Goal: Transaction & Acquisition: Book appointment/travel/reservation

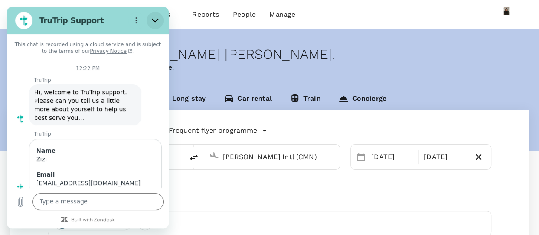
scroll to position [432, 0]
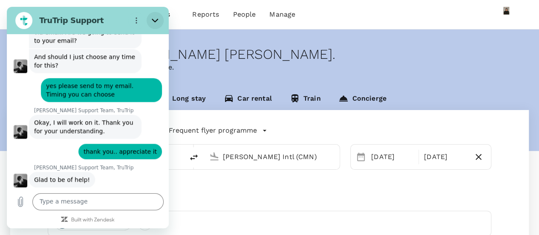
click at [151, 19] on button "Close" at bounding box center [155, 20] width 17 height 17
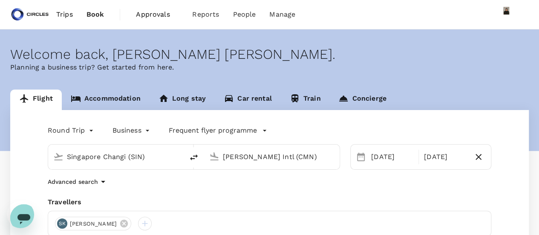
click at [55, 12] on link "Trips" at bounding box center [64, 14] width 30 height 29
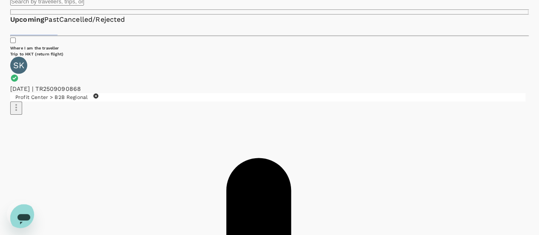
scroll to position [90, 0]
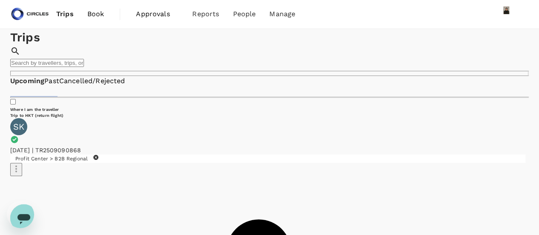
scroll to position [0, 0]
click at [60, 16] on span "Trips" at bounding box center [64, 14] width 17 height 10
click at [95, 15] on span "Book" at bounding box center [95, 14] width 17 height 10
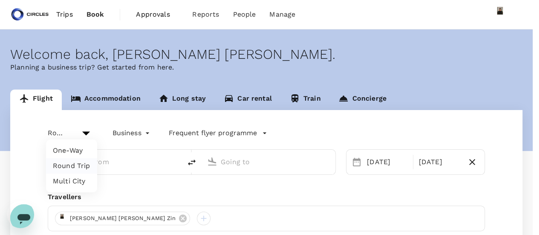
click at [66, 130] on body "Trips Book Approvals 0 Reports People Manage Welcome back , [PERSON_NAME] [PERS…" at bounding box center [269, 199] width 539 height 399
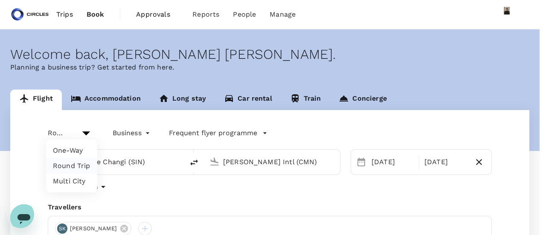
type input "Singapore Changi (SIN)"
type input "[PERSON_NAME] Intl (CMN)"
click at [66, 130] on div at bounding box center [273, 117] width 546 height 235
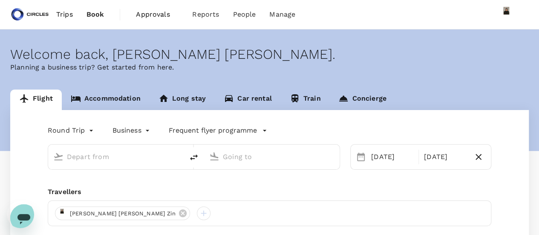
type input "Singapore Changi (SIN)"
type input "[PERSON_NAME] Intl (CMN)"
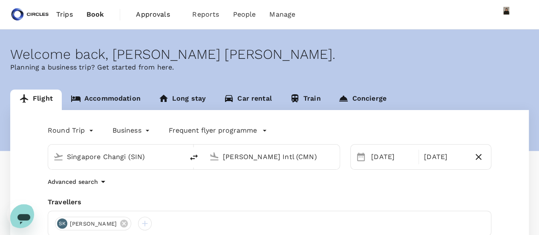
click at [220, 155] on div "[PERSON_NAME] Intl (CMN)" at bounding box center [276, 155] width 115 height 17
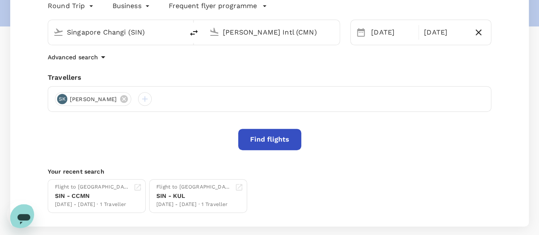
scroll to position [78, 0]
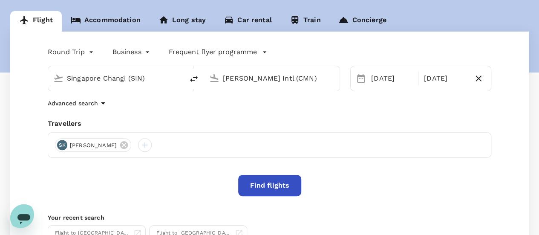
click at [276, 173] on div "Round Trip roundtrip Business business Frequent flyer programme Singapore Chang…" at bounding box center [269, 152] width 519 height 241
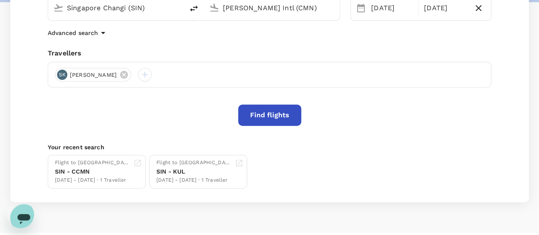
scroll to position [168, 0]
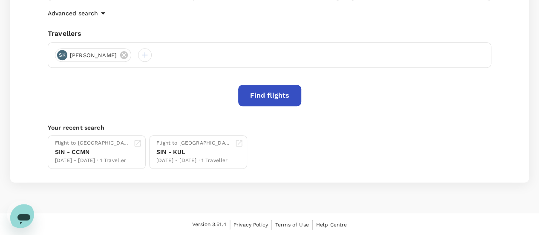
click at [280, 98] on button "Find flights" at bounding box center [269, 95] width 63 height 21
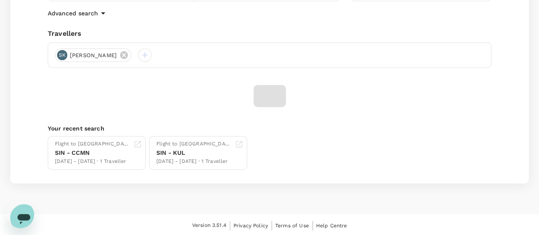
scroll to position [167, 0]
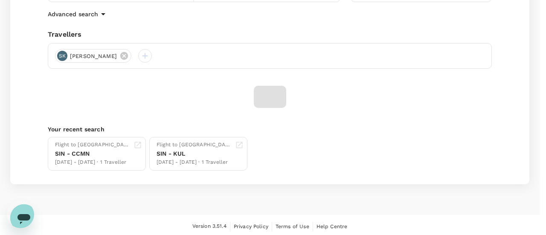
drag, startPoint x: 542, startPoint y: 145, endPoint x: 525, endPoint y: 78, distance: 69.8
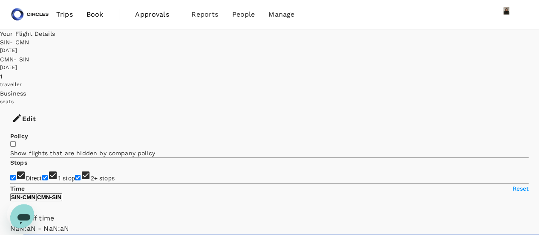
type input "SGD"
type input "1440"
type input "2595"
checkbox input "false"
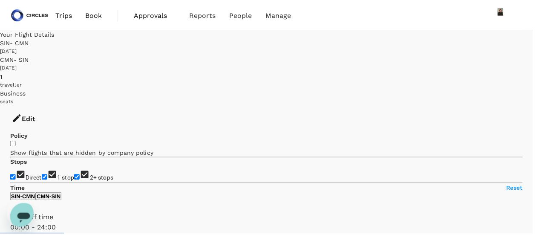
scroll to position [86, 0]
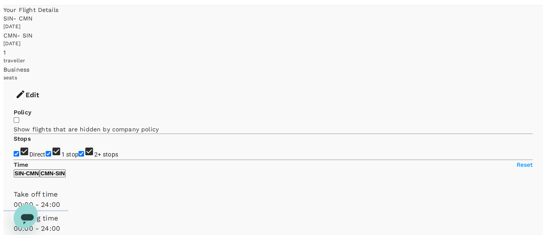
scroll to position [20, 0]
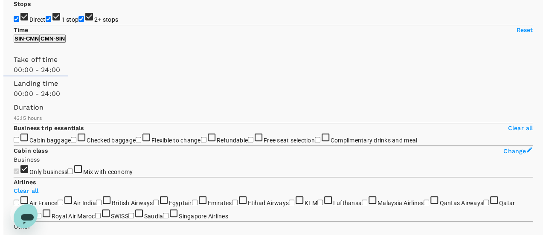
scroll to position [0, 0]
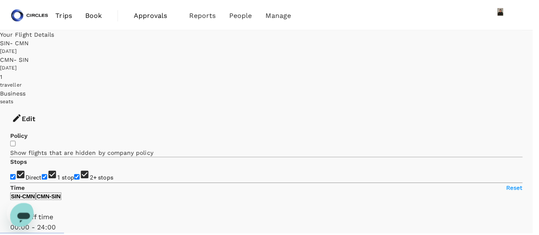
scroll to position [348, 0]
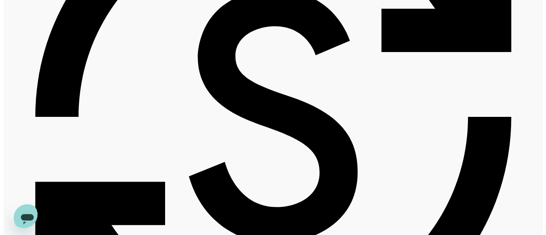
scroll to position [789, 0]
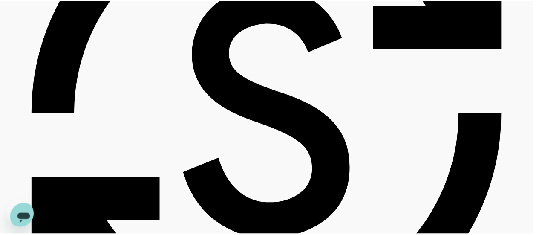
scroll to position [348, 0]
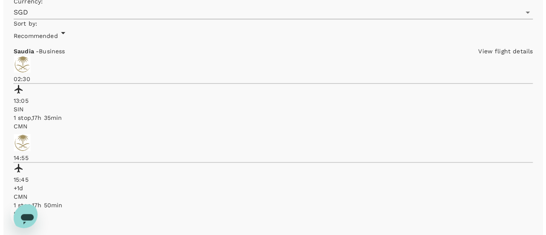
scroll to position [367, 0]
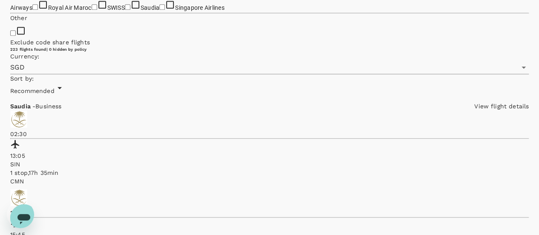
drag, startPoint x: 542, startPoint y: 82, endPoint x: 534, endPoint y: 19, distance: 63.5
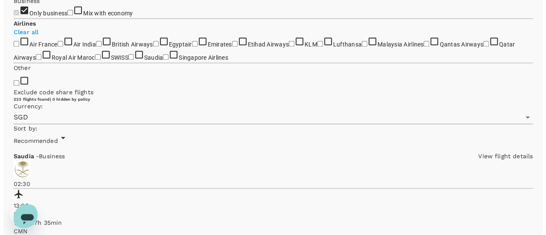
scroll to position [300, 0]
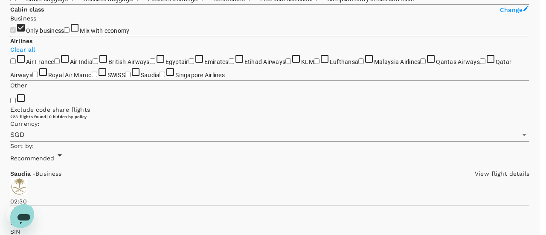
scroll to position [115, 0]
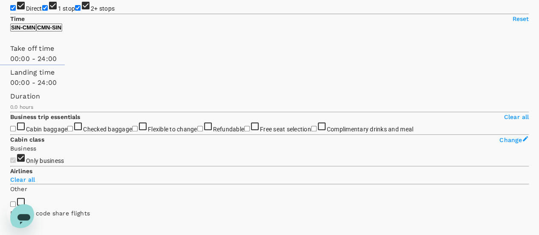
scroll to position [85, 0]
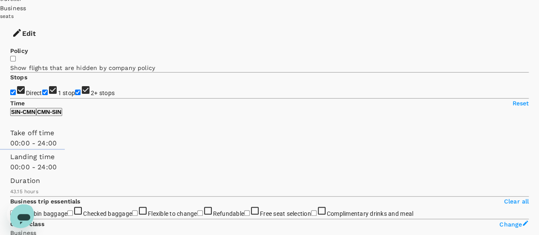
type input "SGD"
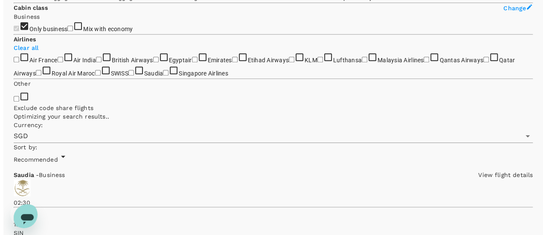
scroll to position [305, 0]
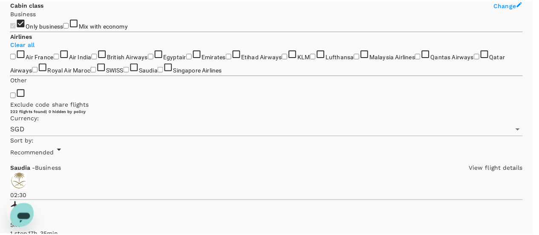
scroll to position [348, 0]
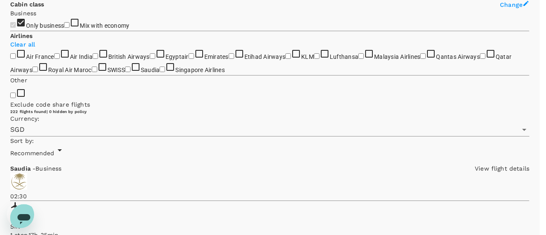
drag, startPoint x: 460, startPoint y: 30, endPoint x: 448, endPoint y: 30, distance: 12.8
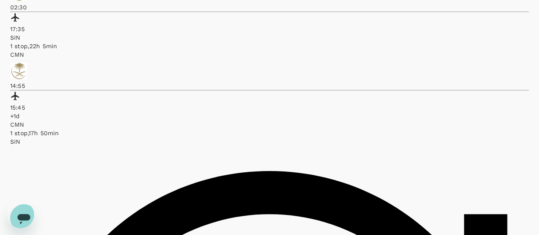
scroll to position [1780, 0]
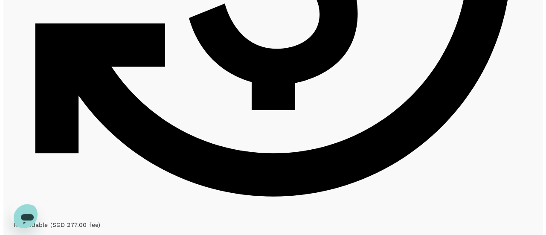
scroll to position [2213, 0]
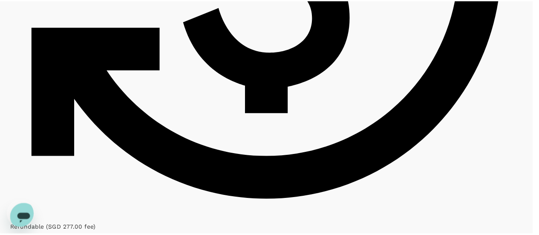
scroll to position [309, 0]
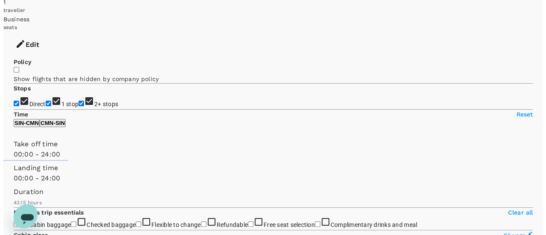
scroll to position [0, 0]
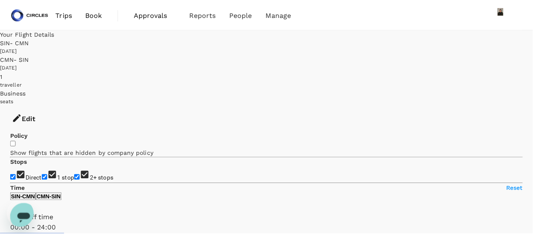
scroll to position [348, 0]
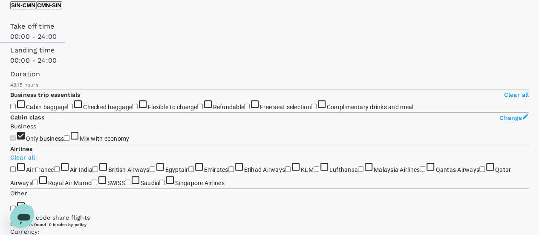
scroll to position [199, 0]
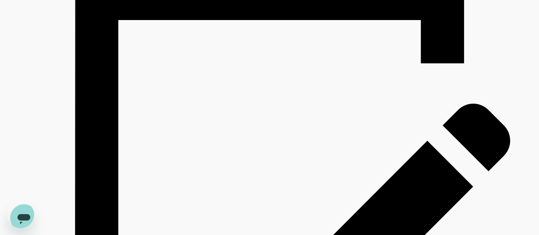
scroll to position [1348, 0]
